Goal: Task Accomplishment & Management: Manage account settings

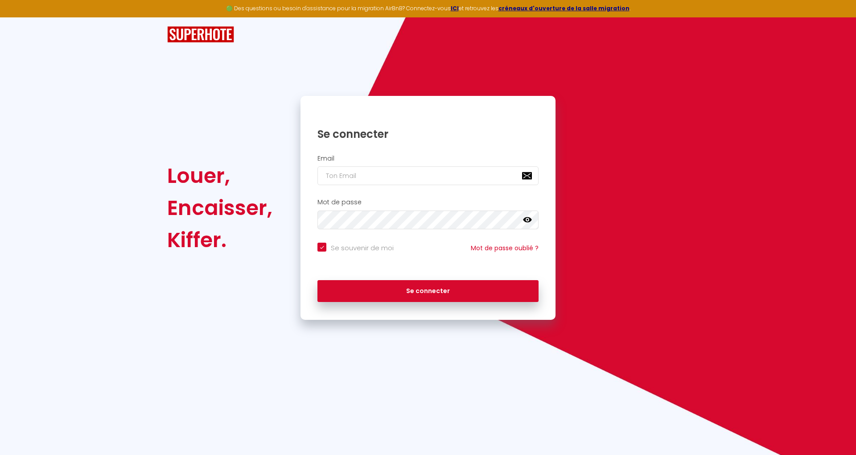
click at [373, 181] on input "email" at bounding box center [427, 175] width 221 height 19
type input "[PERSON_NAME][EMAIL_ADDRESS][DOMAIN_NAME]"
checkbox input "true"
type input "[PERSON_NAME][EMAIL_ADDRESS][DOMAIN_NAME]"
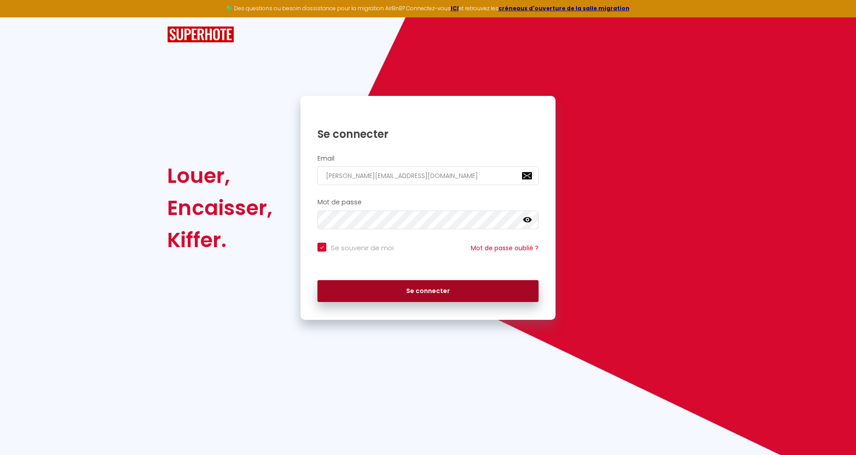
click at [484, 289] on button "Se connecter" at bounding box center [427, 291] width 221 height 22
checkbox input "true"
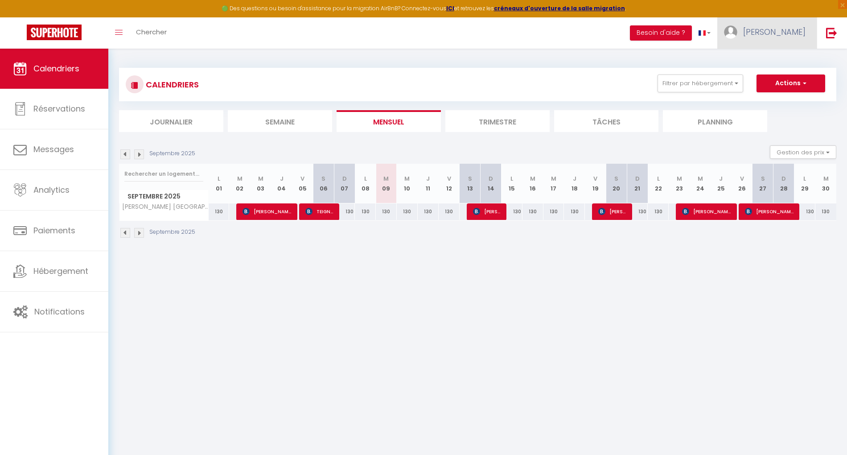
click at [796, 29] on span "[PERSON_NAME]" at bounding box center [774, 31] width 62 height 11
click at [774, 60] on link "Paramètres" at bounding box center [781, 61] width 66 height 15
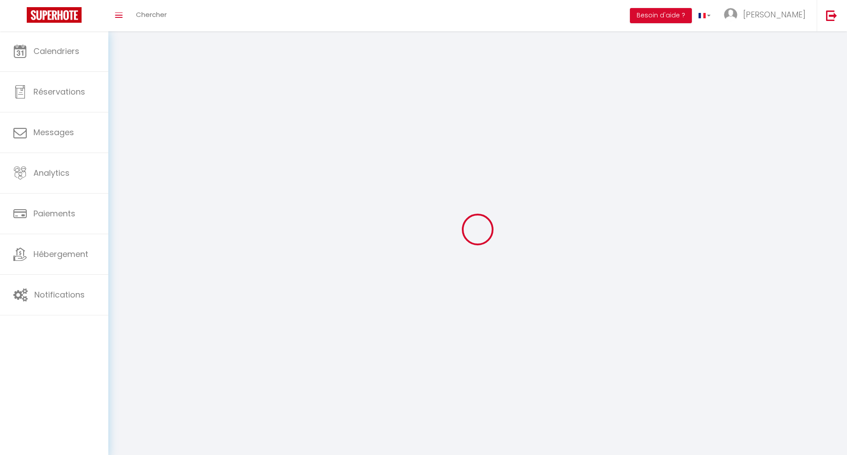
type input "[PERSON_NAME]"
type input "0622373026"
type input "127 [PERSON_NAME]"
type input "27310"
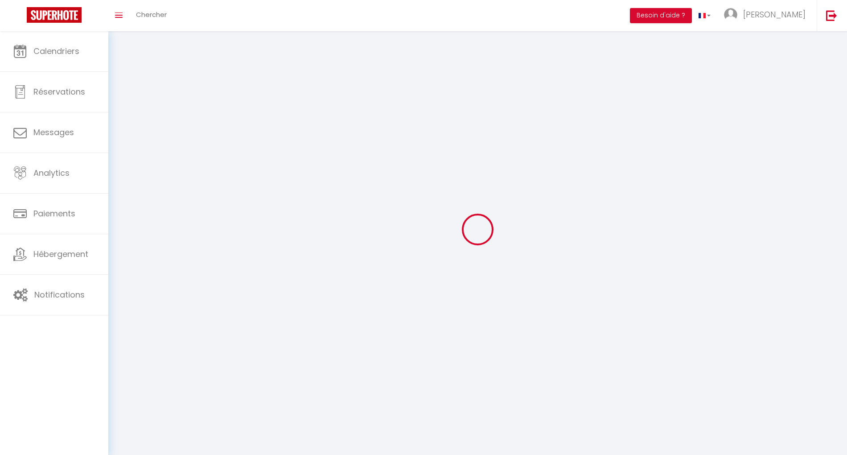
type input "BOURG ACHARD"
type input "kV3S5irWyAL3NPg8sG64YVRW1"
type input "hSOcPcC3VsDWPYMi9zFFnSVpb"
type input "kV3S5irWyAL3NPg8sG64YVRW1"
type input "hSOcPcC3VsDWPYMi9zFFnSVpb"
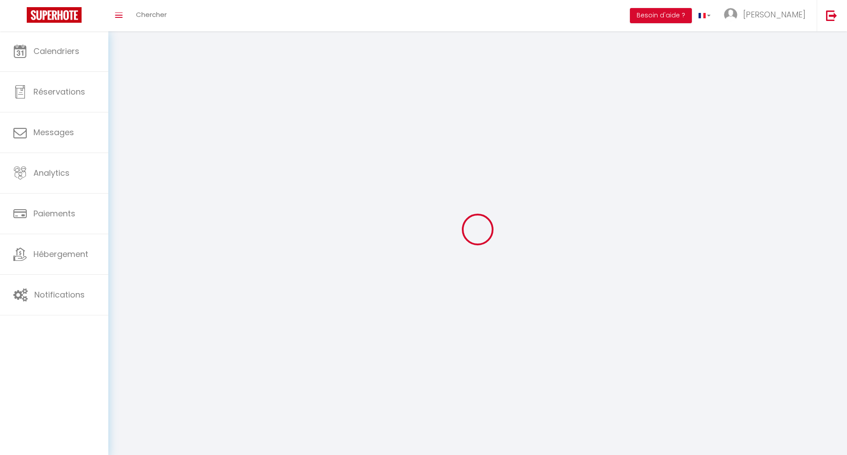
type input "[URL][DOMAIN_NAME]"
select select "28"
select select "fr"
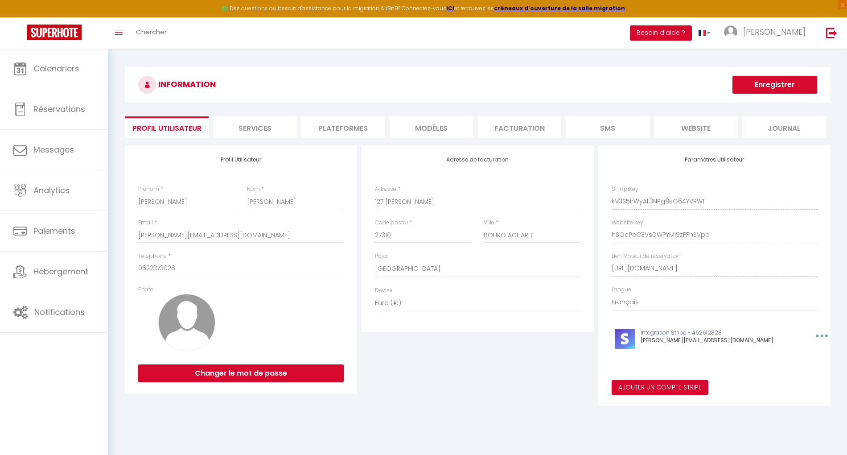
click at [367, 124] on li "Plateformes" at bounding box center [343, 127] width 84 height 22
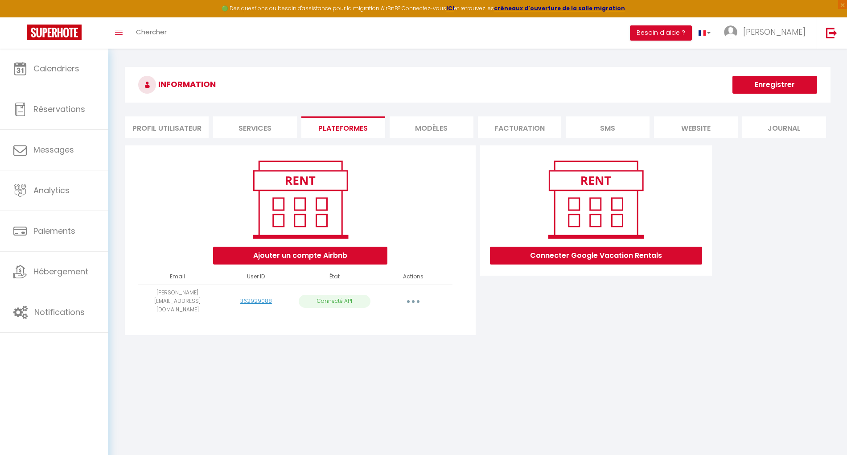
click at [412, 294] on button "button" at bounding box center [413, 301] width 25 height 14
click at [376, 314] on link "Importer les appartements" at bounding box center [373, 321] width 98 height 15
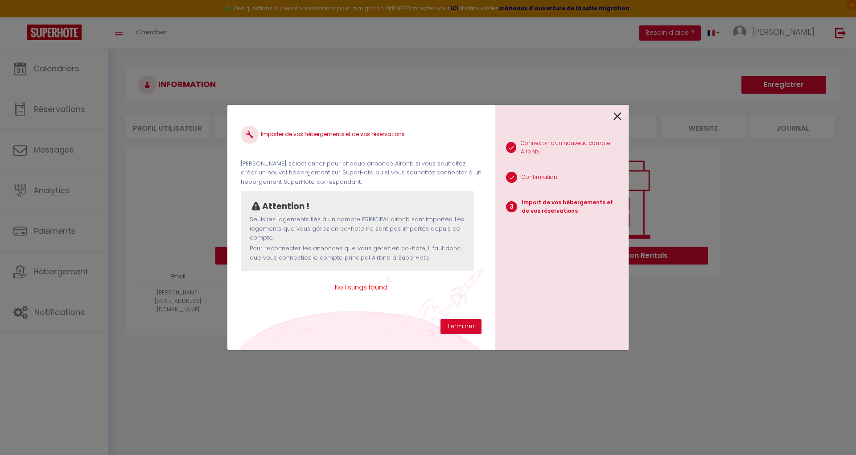
click at [616, 116] on icon at bounding box center [617, 116] width 8 height 13
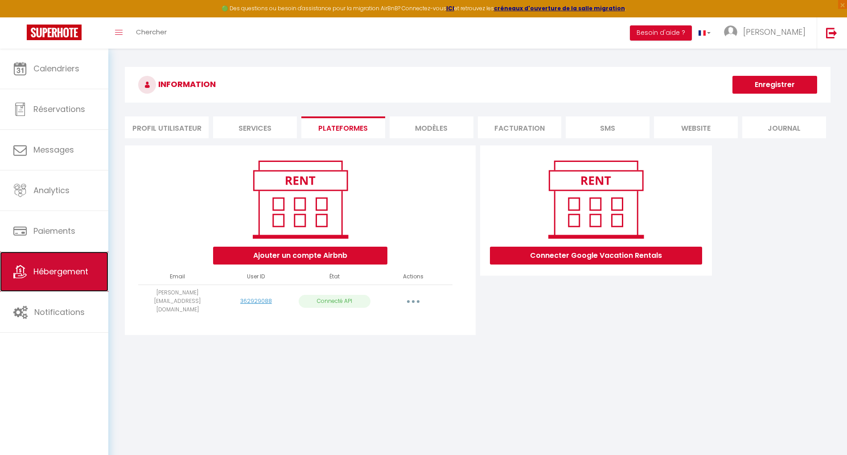
click at [84, 268] on span "Hébergement" at bounding box center [60, 271] width 55 height 11
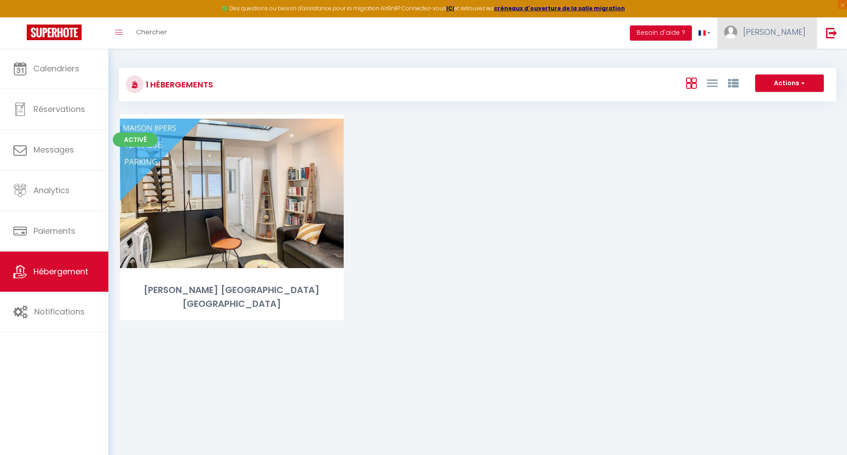
click at [771, 21] on link "[PERSON_NAME]" at bounding box center [766, 32] width 99 height 31
click at [763, 63] on link "Paramètres" at bounding box center [781, 61] width 66 height 15
select select "28"
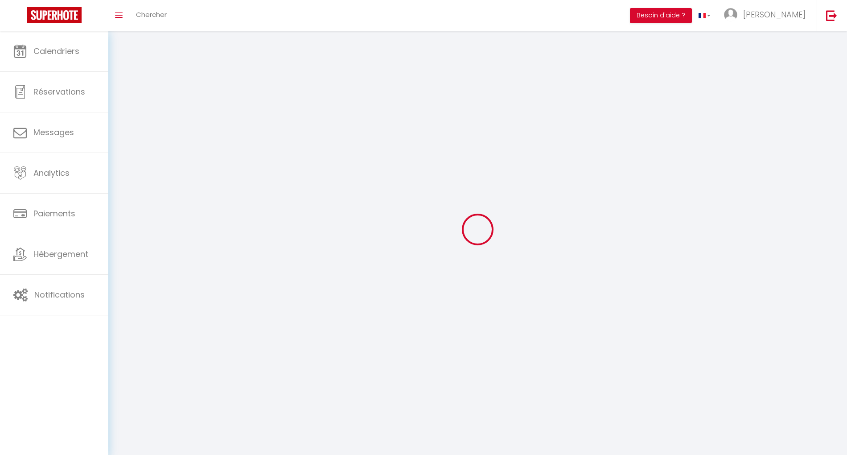
type input "kV3S5irWyAL3NPg8sG64YVRW1"
type input "hSOcPcC3VsDWPYMi9zFFnSVpb"
type input "[URL][DOMAIN_NAME]"
select select "fr"
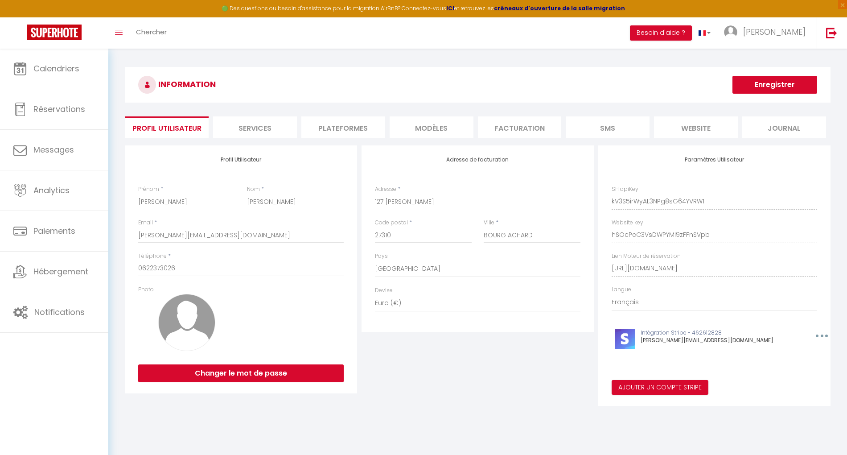
click at [339, 132] on li "Plateformes" at bounding box center [343, 127] width 84 height 22
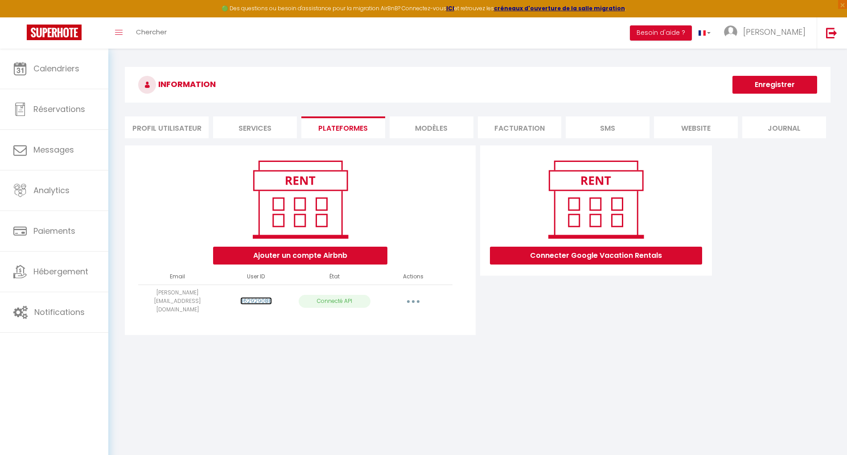
click at [255, 297] on link "362929088" at bounding box center [256, 301] width 32 height 8
